Goal: Task Accomplishment & Management: Manage account settings

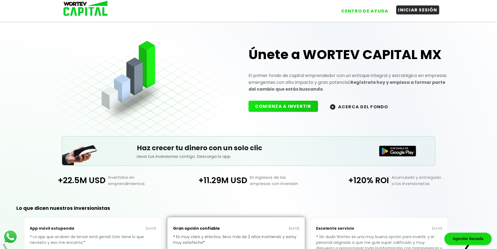
click at [415, 9] on button "INICIAR SESIÓN" at bounding box center [417, 9] width 43 height 9
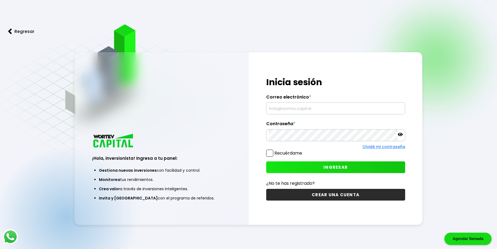
click at [283, 109] on input "text" at bounding box center [336, 108] width 134 height 11
type input "[EMAIL_ADDRESS][DOMAIN_NAME]"
click at [326, 166] on span "INGRESAR" at bounding box center [335, 168] width 24 height 6
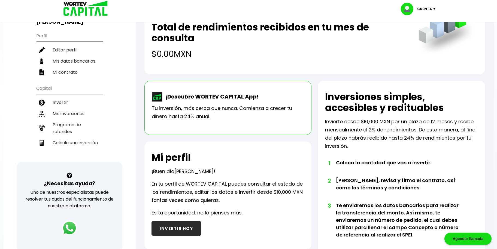
scroll to position [54, 0]
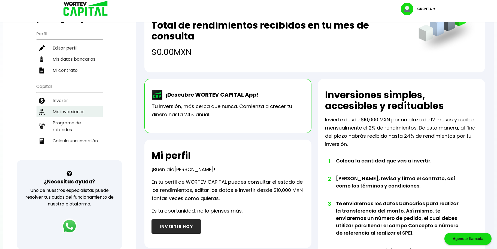
click at [68, 106] on li "Mis inversiones" at bounding box center [69, 111] width 66 height 11
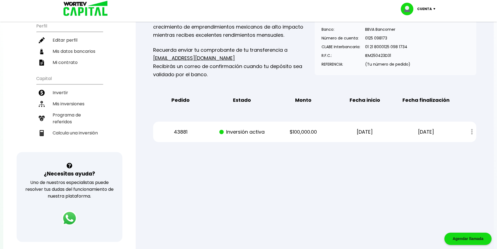
scroll to position [54, 0]
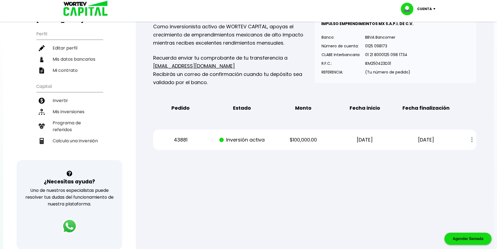
click at [471, 138] on div "Estado de cuenta" at bounding box center [468, 140] width 16 height 12
click at [357, 169] on div at bounding box center [248, 124] width 497 height 249
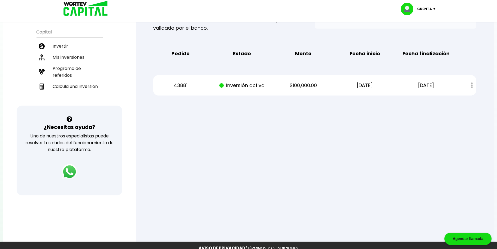
scroll to position [0, 0]
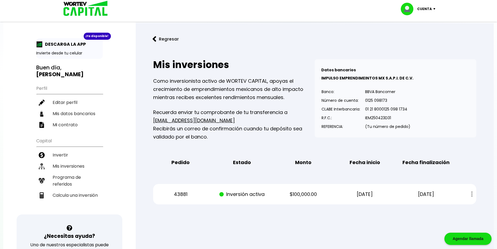
click at [423, 8] on p "Cuenta" at bounding box center [424, 9] width 15 height 8
click at [415, 34] on li "Cerrar sesión" at bounding box center [419, 36] width 44 height 11
